Goal: Book appointment/travel/reservation

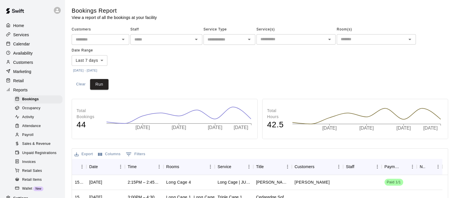
click at [30, 47] on div "Calendar" at bounding box center [33, 44] width 56 height 9
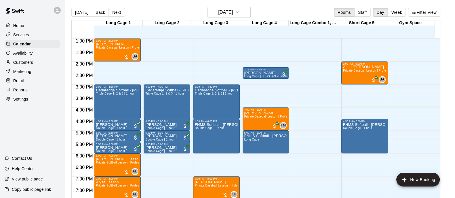
scroll to position [294, 0]
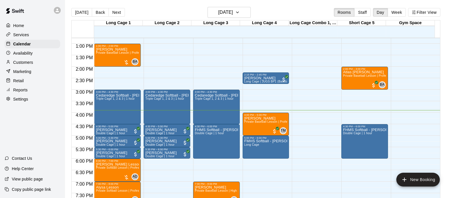
click at [232, 108] on div "Cedaredge Softball - [PERSON_NAME] Triple Cage 1, 2 & 3 | 1 hour" at bounding box center [216, 193] width 43 height 198
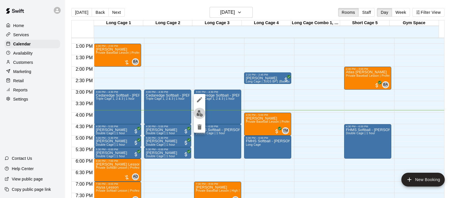
click at [202, 114] on button "edit" at bounding box center [200, 113] width 12 height 11
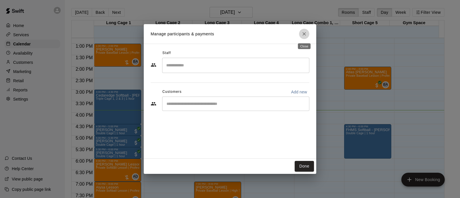
click at [305, 34] on icon "Close" at bounding box center [305, 34] width 6 height 6
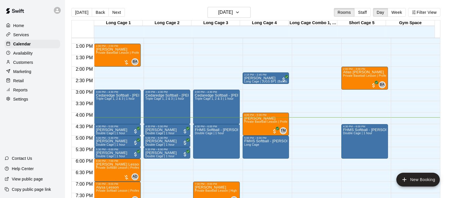
click at [34, 64] on div "Customers" at bounding box center [33, 62] width 56 height 9
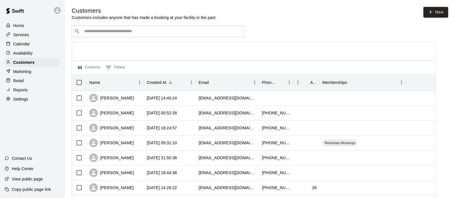
click at [127, 37] on div "​ ​" at bounding box center [158, 32] width 173 height 12
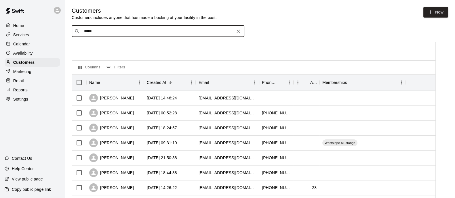
type input "*****"
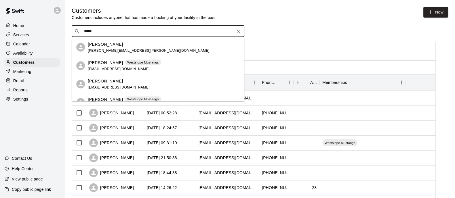
click at [119, 58] on div "Brett Armour Westslope Mustangs barmour33@gmail.com" at bounding box center [158, 66] width 173 height 18
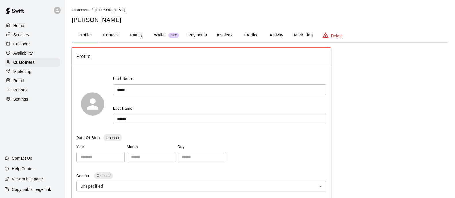
click at [290, 34] on button "Marketing" at bounding box center [303, 35] width 28 height 14
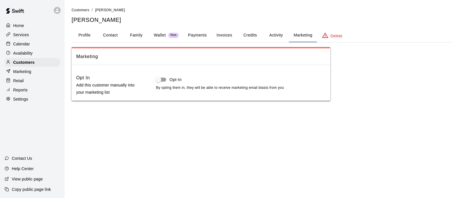
click at [277, 35] on button "Activity" at bounding box center [276, 35] width 26 height 14
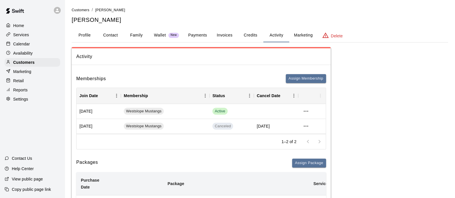
click at [77, 8] on link "Customers" at bounding box center [81, 9] width 18 height 5
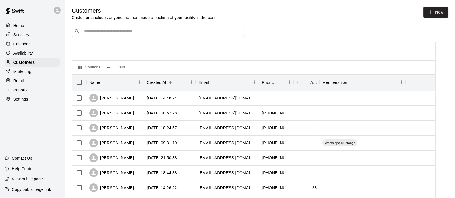
click at [31, 42] on div "Calendar" at bounding box center [33, 44] width 56 height 9
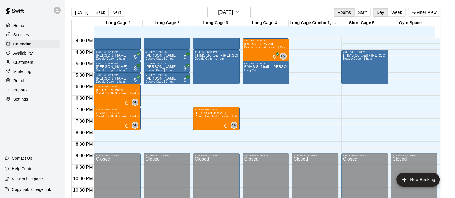
scroll to position [332, 0]
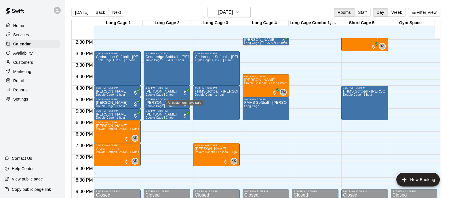
click at [185, 91] on span "All customers have paid" at bounding box center [185, 93] width 6 height 6
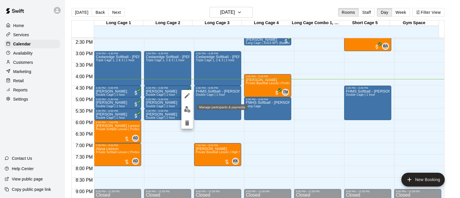
click at [187, 109] on img "edit" at bounding box center [187, 109] width 7 height 7
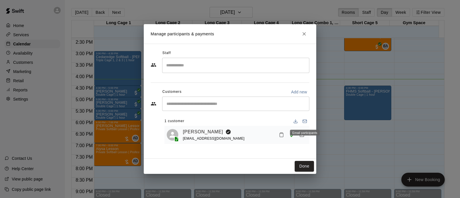
click at [302, 135] on div "Email participants" at bounding box center [305, 133] width 30 height 6
click at [301, 131] on button "Manage bookings & payment" at bounding box center [302, 135] width 10 height 10
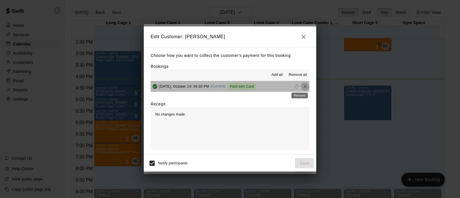
drag, startPoint x: 301, startPoint y: 87, endPoint x: 302, endPoint y: 90, distance: 3.2
click at [302, 87] on icon "Remove" at bounding box center [305, 87] width 6 height 6
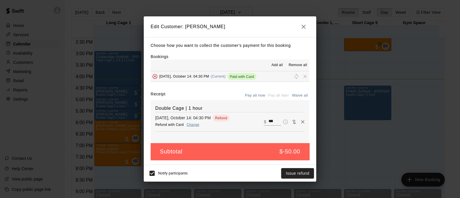
click at [307, 23] on button "button" at bounding box center [304, 27] width 12 height 12
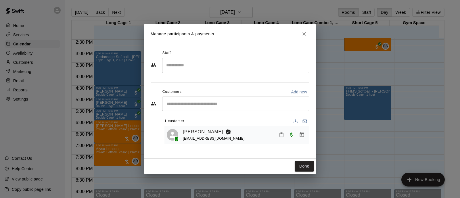
click at [306, 33] on icon "Close" at bounding box center [305, 34] width 6 height 6
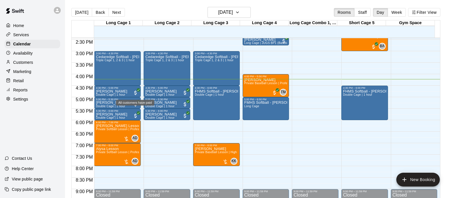
click at [133, 91] on span "All customers have paid" at bounding box center [136, 93] width 6 height 6
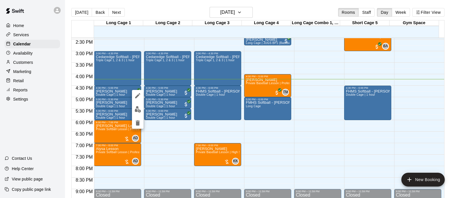
click at [87, 85] on div at bounding box center [230, 99] width 460 height 198
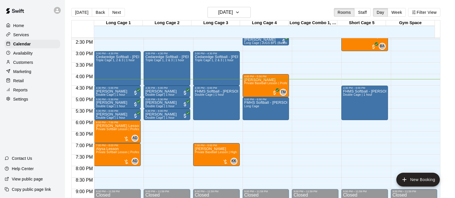
click at [113, 91] on p "[PERSON_NAME]" at bounding box center [111, 91] width 31 height 0
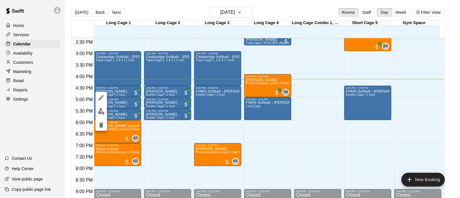
click at [103, 111] on img "edit" at bounding box center [101, 111] width 7 height 7
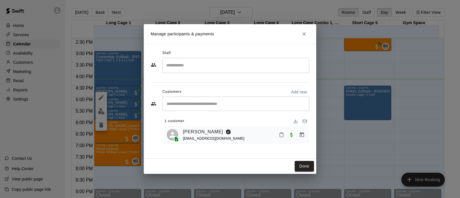
click at [199, 129] on link "[PERSON_NAME]" at bounding box center [203, 131] width 40 height 7
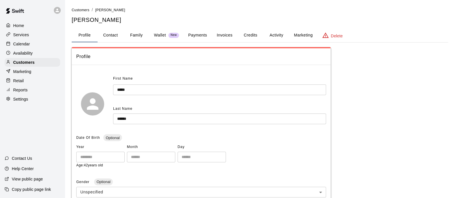
click at [276, 35] on button "Activity" at bounding box center [276, 35] width 26 height 14
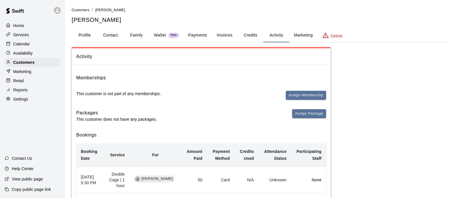
drag, startPoint x: 22, startPoint y: 44, endPoint x: 29, endPoint y: 45, distance: 7.9
click at [22, 44] on p "Calendar" at bounding box center [21, 44] width 17 height 6
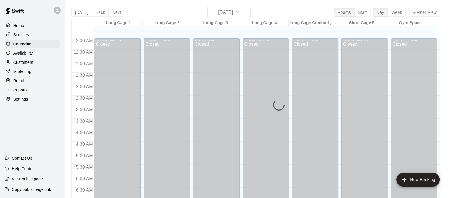
scroll to position [368, 0]
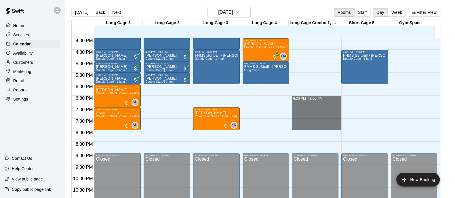
drag, startPoint x: 298, startPoint y: 99, endPoint x: 350, endPoint y: 126, distance: 57.7
click at [350, 126] on div "12:00 AM 12:30 AM 1:00 AM 1:30 AM 2:00 AM 2:30 AM 3:00 AM 3:30 AM 4:00 AM 4:30 …" at bounding box center [256, 121] width 368 height 167
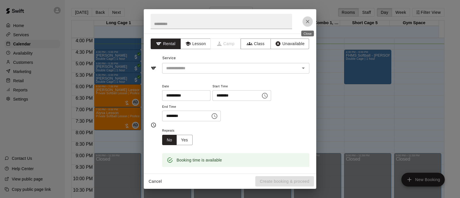
click at [309, 22] on icon "Close" at bounding box center [308, 22] width 6 height 6
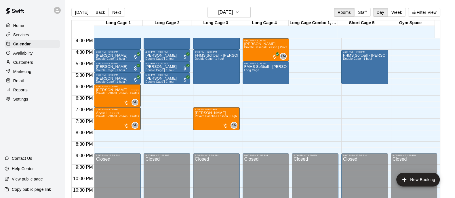
scroll to position [332, 0]
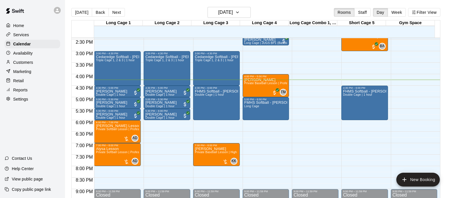
click at [153, 68] on div "Cedaredge Softball - [PERSON_NAME] Triple Cage 1, 2 & 3 | 1 hour" at bounding box center [166, 154] width 43 height 198
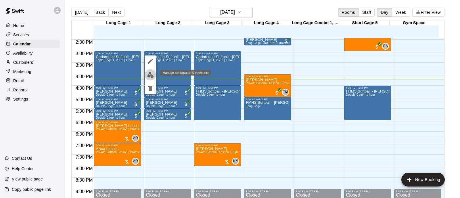
click at [152, 74] on img "edit" at bounding box center [150, 75] width 7 height 7
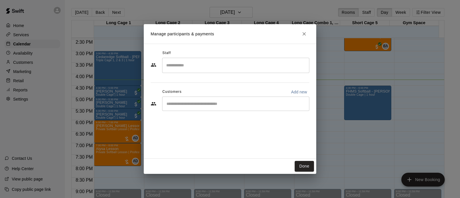
click at [302, 90] on p "Add new" at bounding box center [299, 92] width 16 height 6
select select "**"
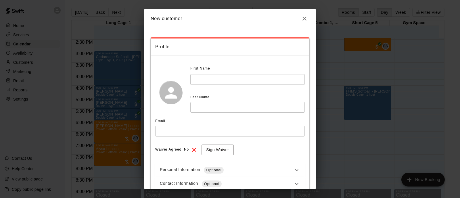
click at [211, 80] on input "text" at bounding box center [247, 79] width 115 height 11
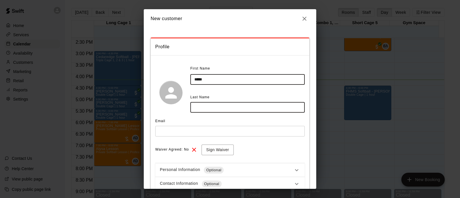
type input "*****"
type input "******"
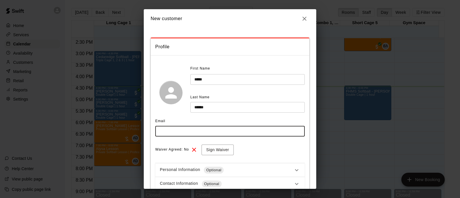
click at [304, 18] on icon "button" at bounding box center [304, 18] width 7 height 7
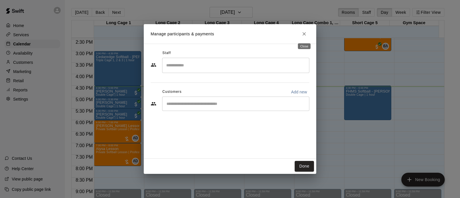
click at [304, 30] on button "Close" at bounding box center [304, 34] width 10 height 10
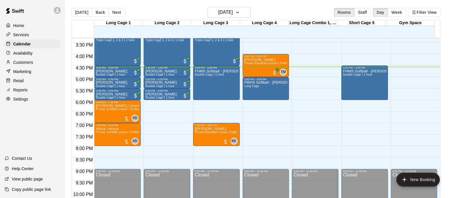
scroll to position [332, 0]
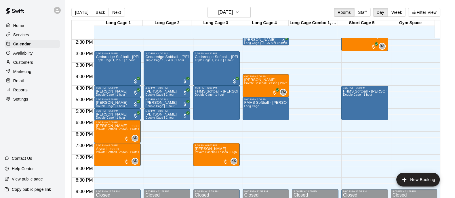
click at [214, 73] on div "Cedaredge Softball - [PERSON_NAME] Triple Cage 1, 2 & 3 | 1 hour" at bounding box center [216, 154] width 43 height 198
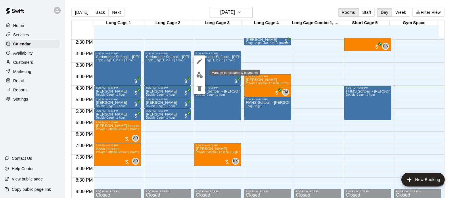
click at [199, 76] on img "edit" at bounding box center [200, 75] width 7 height 7
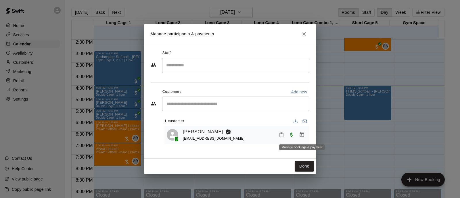
click at [300, 134] on icon "Manage bookings & payment" at bounding box center [302, 135] width 6 height 6
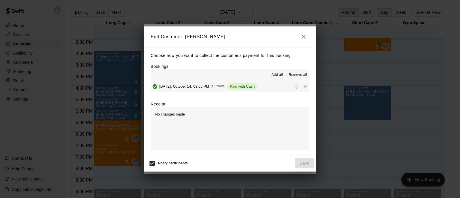
click at [158, 104] on label "Receipt" at bounding box center [158, 104] width 15 height 6
click at [302, 38] on icon "button" at bounding box center [303, 36] width 7 height 7
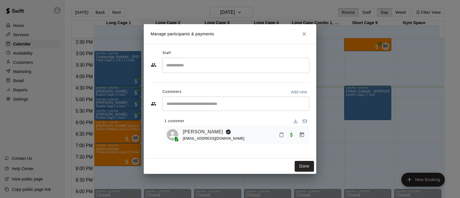
drag, startPoint x: 316, startPoint y: 30, endPoint x: 311, endPoint y: 32, distance: 5.5
click at [315, 30] on h2 "Manage participants & payments" at bounding box center [230, 34] width 173 height 20
click at [301, 32] on button "Close" at bounding box center [304, 34] width 10 height 10
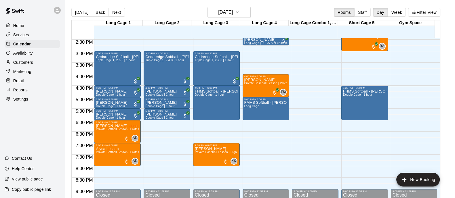
click at [26, 92] on p "Reports" at bounding box center [20, 90] width 14 height 6
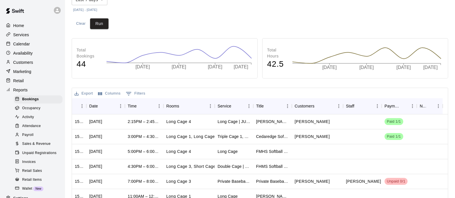
scroll to position [72, 0]
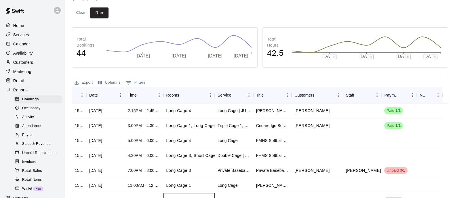
drag, startPoint x: 192, startPoint y: 196, endPoint x: 333, endPoint y: 192, distance: 141.6
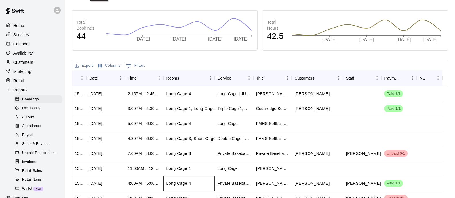
scroll to position [82, 0]
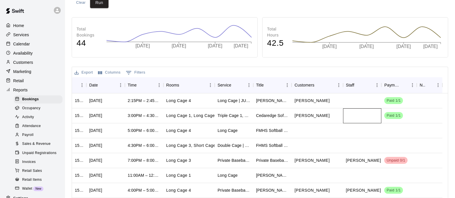
click at [368, 115] on div at bounding box center [362, 115] width 39 height 15
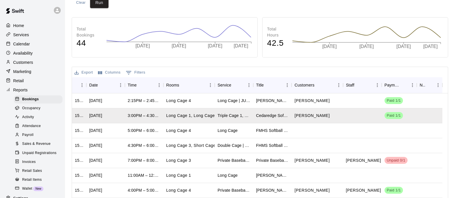
click at [204, 61] on div "Total Bookings 44 [DATE] [DATE] [DATE] [DATE] [DATE] Total Hours 42.5 [DATE] [D…" at bounding box center [260, 142] width 376 height 251
click at [199, 61] on div "Total Bookings 44 [DATE] [DATE] [DATE] [DATE] [DATE] Total Hours 42.5 [DATE] [D…" at bounding box center [260, 142] width 376 height 251
click at [25, 61] on div "Customers" at bounding box center [33, 62] width 56 height 9
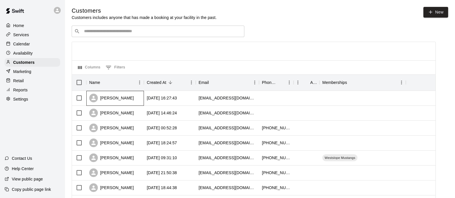
click at [119, 91] on div "[PERSON_NAME]" at bounding box center [115, 98] width 58 height 15
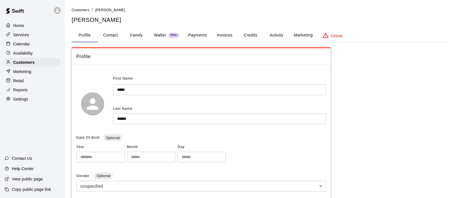
click at [279, 37] on button "Activity" at bounding box center [276, 35] width 26 height 14
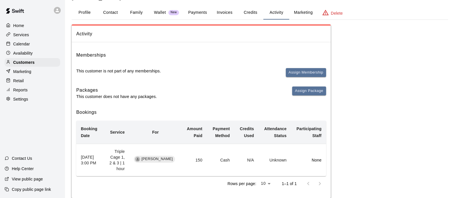
scroll to position [34, 0]
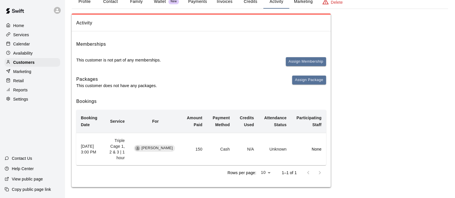
click at [126, 147] on td "Triple Cage 1, 2 & 3 | 1 hour" at bounding box center [116, 149] width 26 height 33
click at [263, 144] on td "Unknown" at bounding box center [274, 149] width 33 height 33
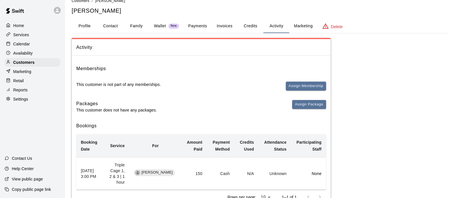
scroll to position [0, 0]
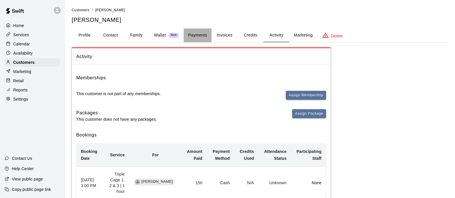
click at [202, 35] on button "Payments" at bounding box center [198, 35] width 28 height 14
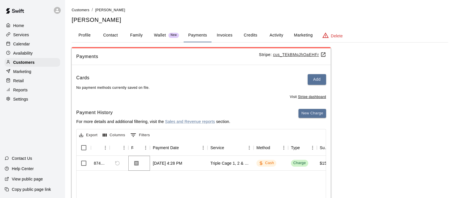
click at [136, 164] on icon "Download Receipt" at bounding box center [136, 163] width 4 height 5
drag, startPoint x: 110, startPoint y: 32, endPoint x: 114, endPoint y: 41, distance: 10.0
click at [110, 32] on button "Contact" at bounding box center [111, 35] width 26 height 14
select select "**"
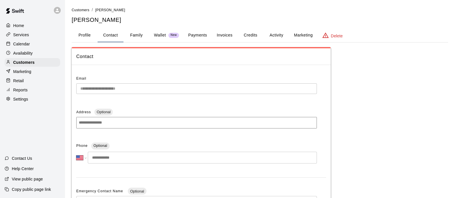
click at [73, 9] on span "Customers" at bounding box center [81, 10] width 18 height 4
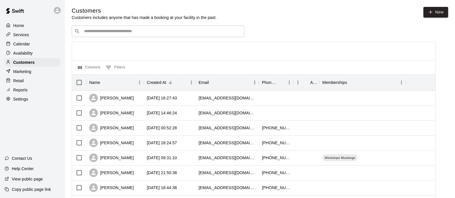
click at [27, 44] on p "Calendar" at bounding box center [21, 44] width 17 height 6
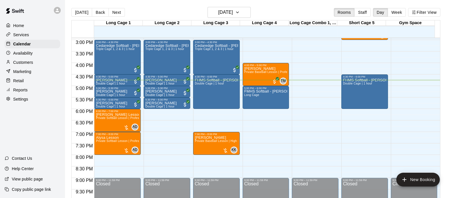
scroll to position [332, 0]
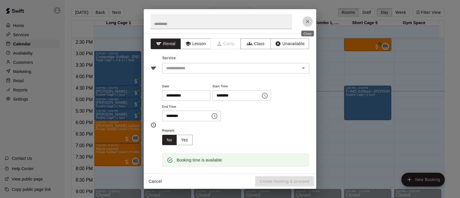
click at [309, 25] on button "Close" at bounding box center [308, 21] width 10 height 10
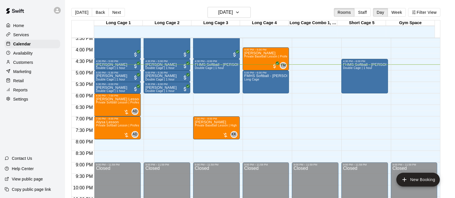
scroll to position [368, 0]
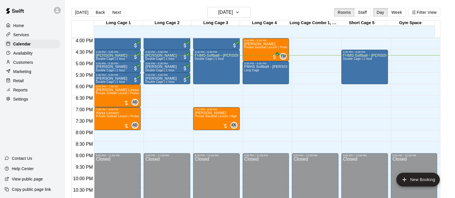
click at [85, 10] on button "[DATE]" at bounding box center [81, 12] width 21 height 9
click at [116, 11] on button "Next" at bounding box center [116, 12] width 16 height 9
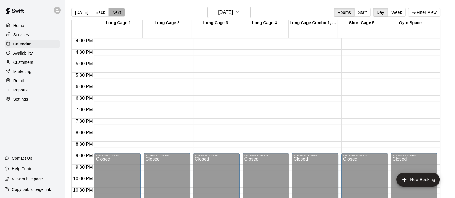
click at [116, 11] on button "Next" at bounding box center [116, 12] width 16 height 9
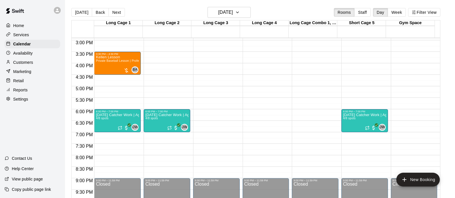
scroll to position [332, 0]
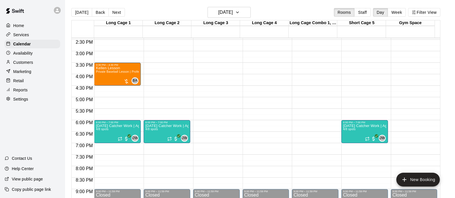
click at [116, 13] on button "Next" at bounding box center [116, 12] width 16 height 9
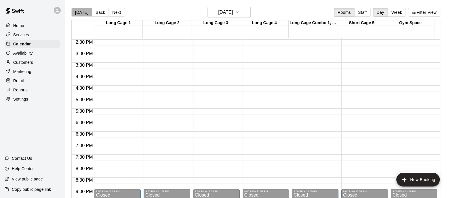
click at [82, 12] on button "[DATE]" at bounding box center [81, 12] width 21 height 9
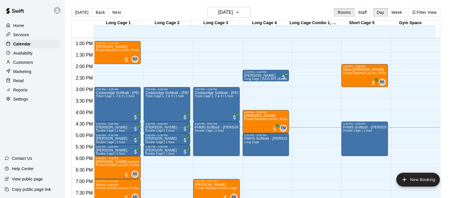
scroll to position [368, 0]
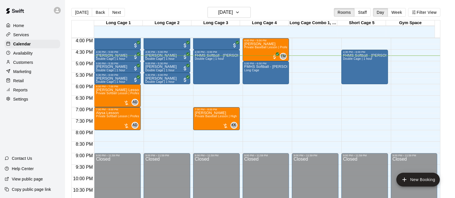
click at [80, 14] on button "[DATE]" at bounding box center [81, 12] width 21 height 9
click at [118, 14] on button "Next" at bounding box center [116, 12] width 16 height 9
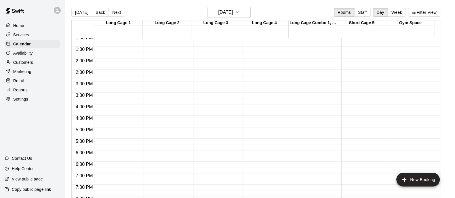
scroll to position [224, 0]
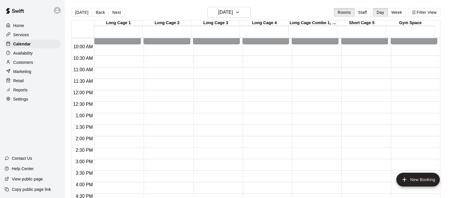
click at [78, 19] on div "[DATE] Back [DATE][DATE] Rooms Staff Day Week Filter View" at bounding box center [255, 13] width 369 height 13
click at [79, 16] on button "[DATE]" at bounding box center [81, 12] width 21 height 9
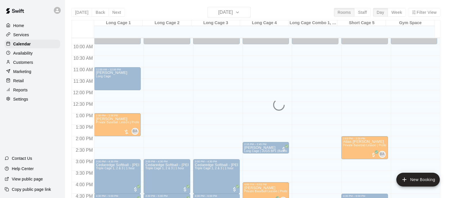
click at [79, 16] on div "[DATE] Back [DATE][DATE] Rooms Staff Day Week Filter View Long Cage 1 14 Tue Lo…" at bounding box center [255, 106] width 369 height 198
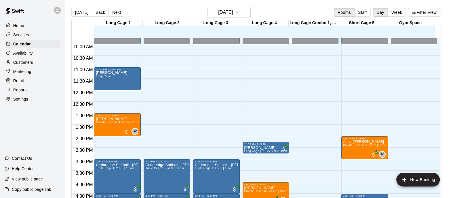
drag, startPoint x: 85, startPoint y: 80, endPoint x: 102, endPoint y: 78, distance: 16.8
click at [86, 80] on span "11:30 AM" at bounding box center [83, 81] width 22 height 5
click at [105, 78] on span "Long Cage" at bounding box center [103, 76] width 15 height 3
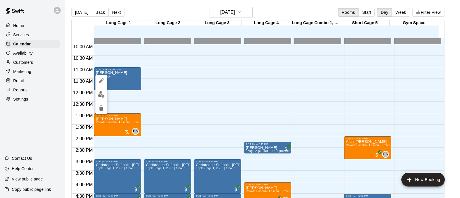
click at [101, 92] on img "edit" at bounding box center [101, 94] width 7 height 7
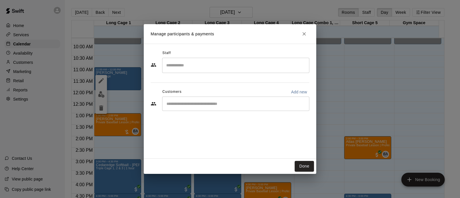
click at [199, 97] on div "​" at bounding box center [235, 104] width 147 height 14
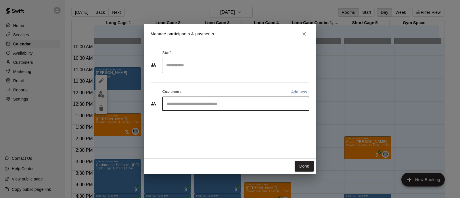
click at [195, 106] on input "Start typing to search customers..." at bounding box center [236, 104] width 142 height 6
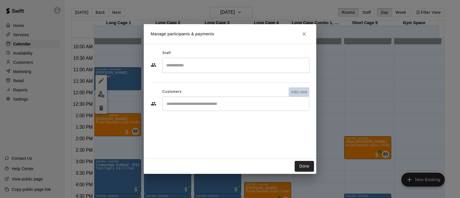
click at [291, 95] on button "Add new" at bounding box center [299, 91] width 21 height 9
select select "**"
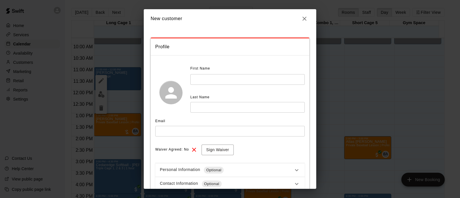
click at [304, 18] on icon "button" at bounding box center [305, 19] width 4 height 4
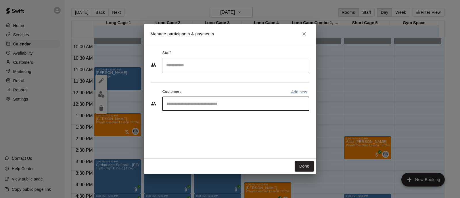
drag, startPoint x: 187, startPoint y: 103, endPoint x: 202, endPoint y: 109, distance: 15.9
click at [187, 103] on input "Start typing to search customers..." at bounding box center [236, 104] width 142 height 6
click at [202, 109] on div "* ​" at bounding box center [235, 104] width 147 height 14
type input "******"
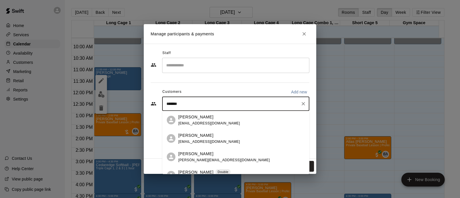
click at [220, 170] on p "Double" at bounding box center [223, 172] width 11 height 5
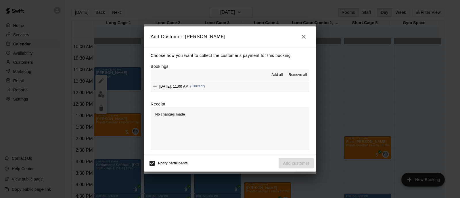
click at [249, 81] on div "Add all Remove all" at bounding box center [230, 75] width 159 height 12
click at [252, 85] on button "[DATE]: 11:00 AM (Current)" at bounding box center [230, 86] width 159 height 11
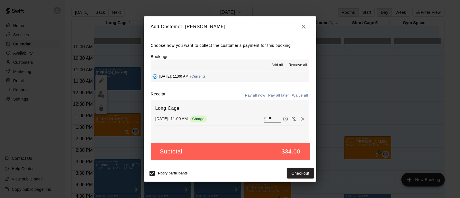
click at [303, 173] on button "Checkout" at bounding box center [300, 173] width 27 height 11
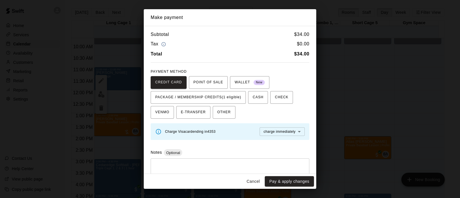
click at [234, 95] on span "PACKAGE / MEMBERSHIP CREDITS (1 eligible)" at bounding box center [198, 97] width 86 height 9
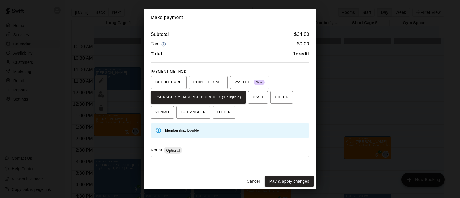
click at [281, 184] on button "Pay & apply changes" at bounding box center [289, 181] width 49 height 11
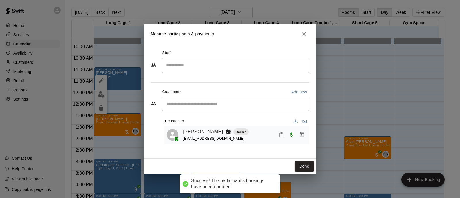
click at [304, 164] on button "Done" at bounding box center [304, 166] width 19 height 11
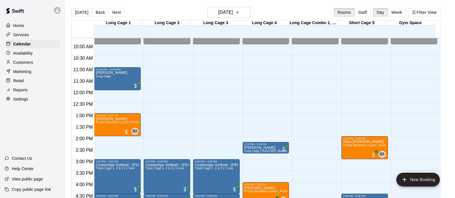
click at [82, 12] on button "[DATE]" at bounding box center [81, 12] width 21 height 9
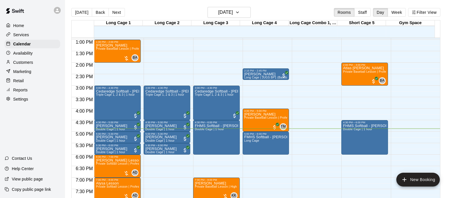
scroll to position [296, 0]
